Goal: Task Accomplishment & Management: Use online tool/utility

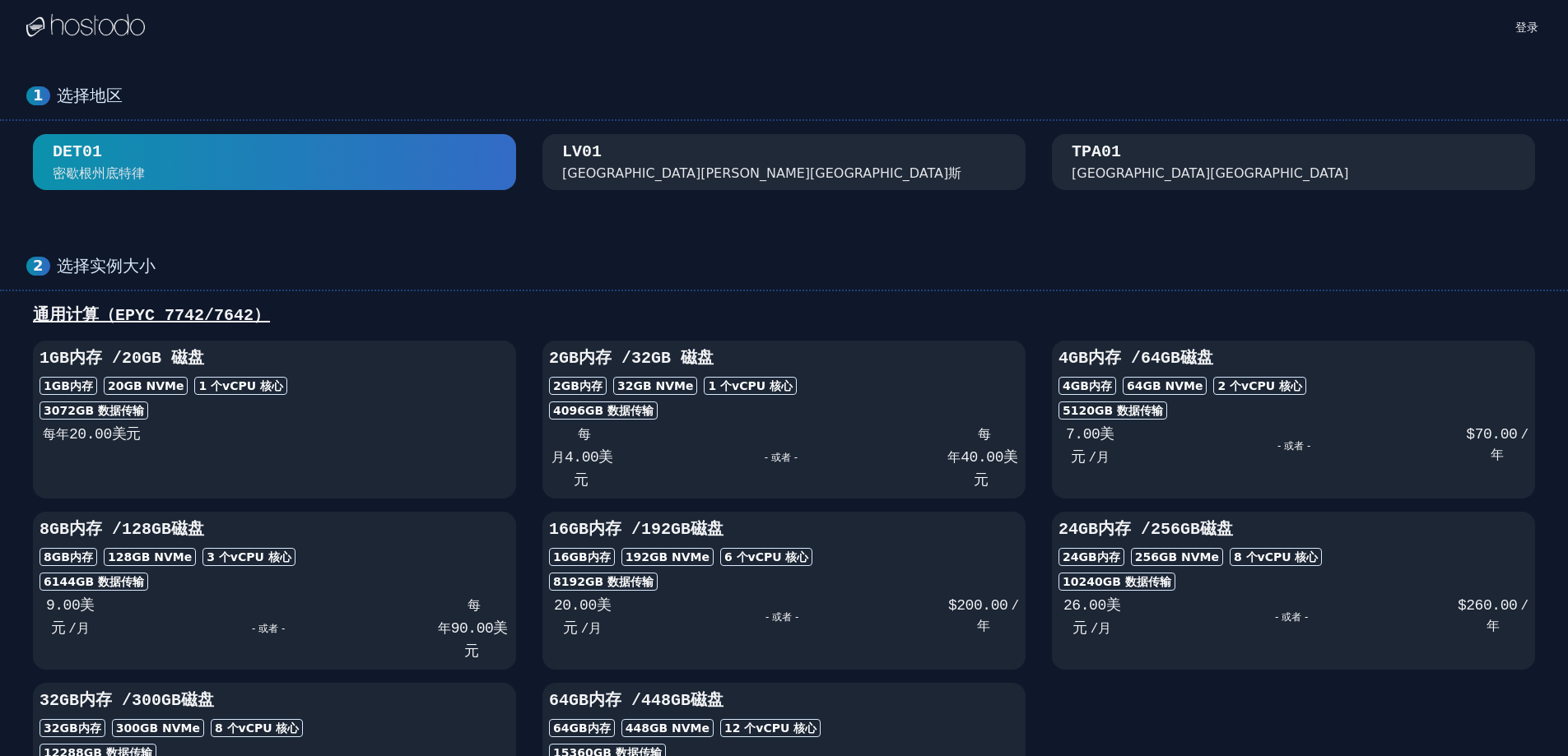
click at [204, 221] on div "1 选择地区 DET01 [GEOGRAPHIC_DATA][GEOGRAPHIC_DATA] [GEOGRAPHIC_DATA][PERSON_NAME][…" at bounding box center [784, 138] width 1568 height 170
